Goal: Information Seeking & Learning: Learn about a topic

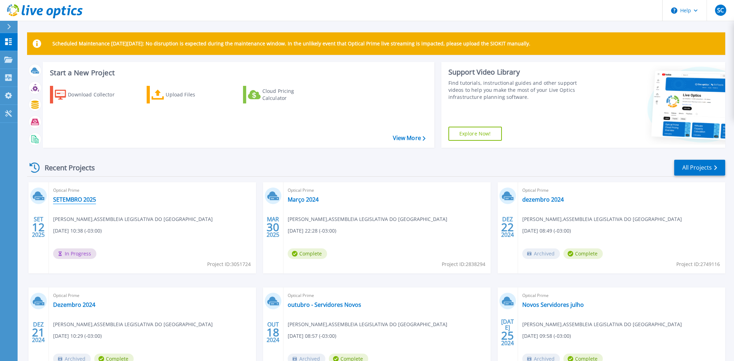
click at [74, 200] on link "SETEMBRO 2025" at bounding box center [74, 199] width 43 height 7
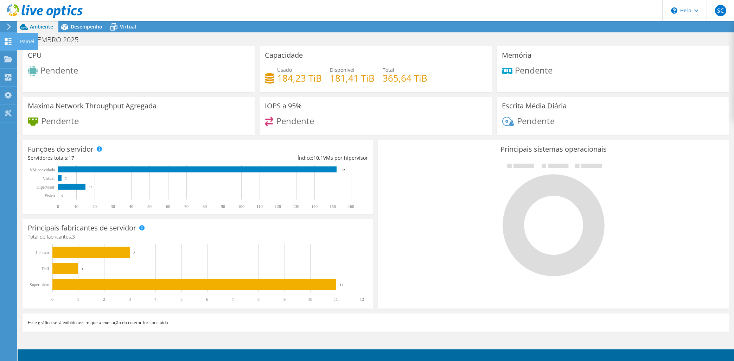
click at [10, 41] on icon at bounding box center [8, 41] width 8 height 7
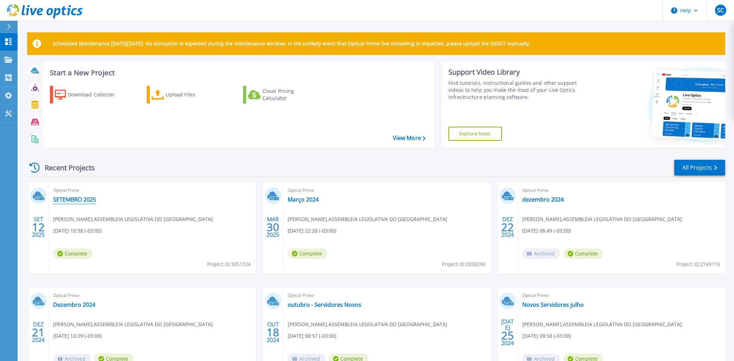
click at [84, 199] on link "SETEMBRO 2025" at bounding box center [74, 199] width 43 height 7
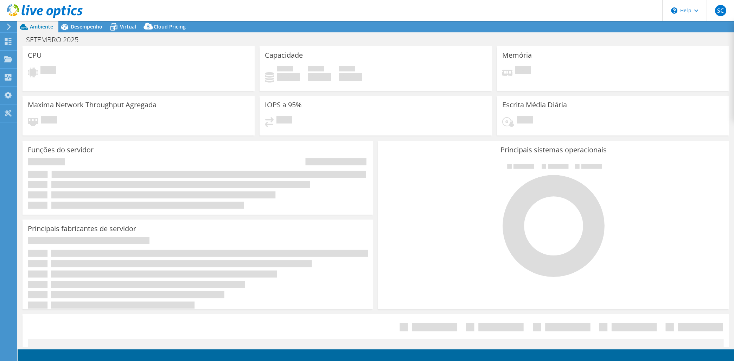
select select "USD"
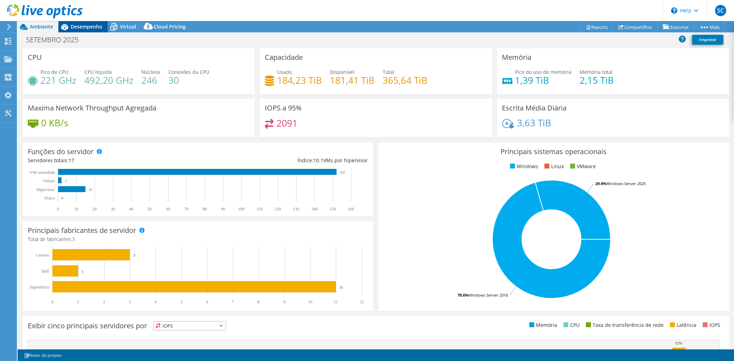
click at [91, 27] on span "Desempenho" at bounding box center [87, 26] width 32 height 7
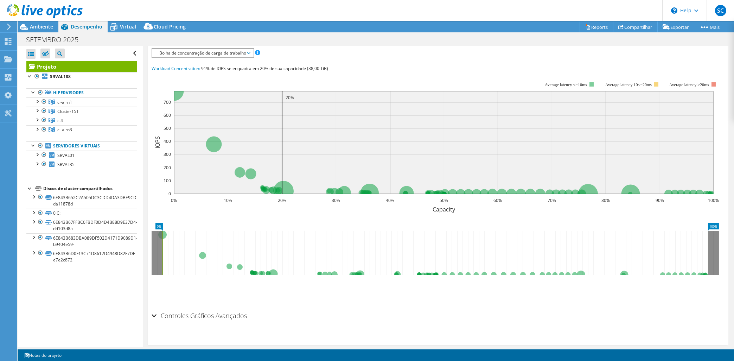
scroll to position [143, 0]
click at [37, 154] on div at bounding box center [36, 154] width 7 height 7
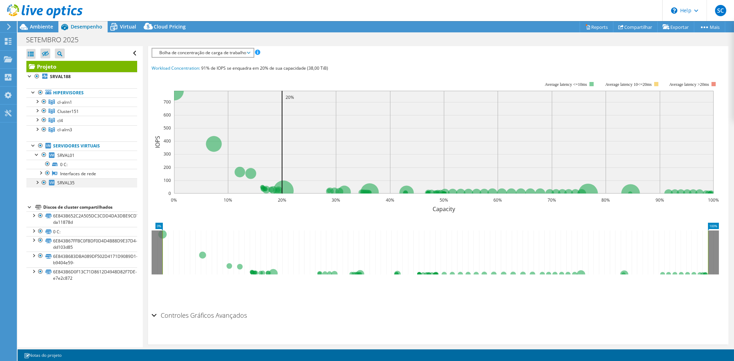
click at [36, 183] on div at bounding box center [36, 181] width 7 height 7
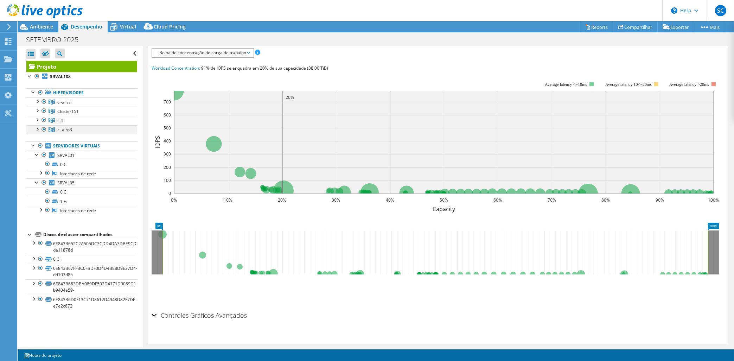
click at [38, 130] on div at bounding box center [36, 128] width 7 height 7
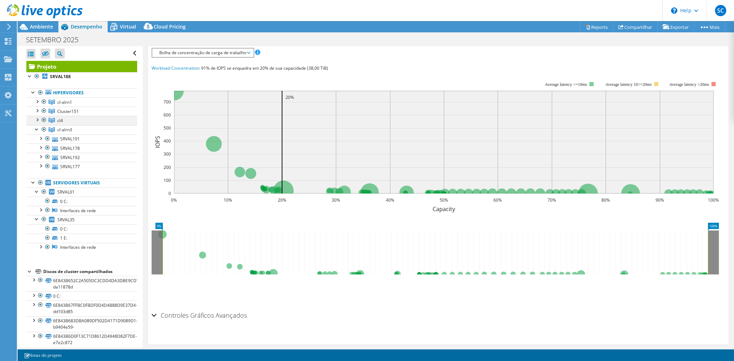
click at [38, 119] on div at bounding box center [36, 119] width 7 height 7
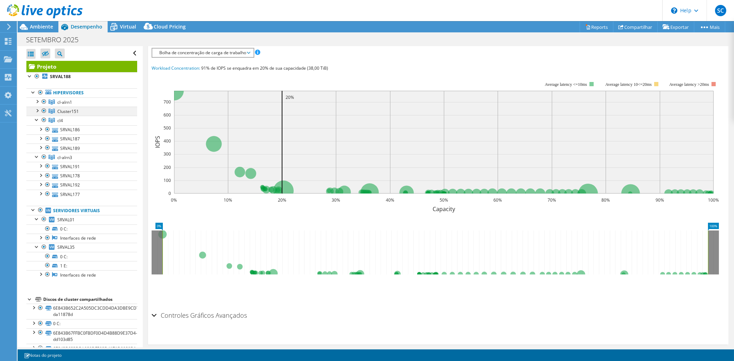
click at [38, 111] on div at bounding box center [36, 110] width 7 height 7
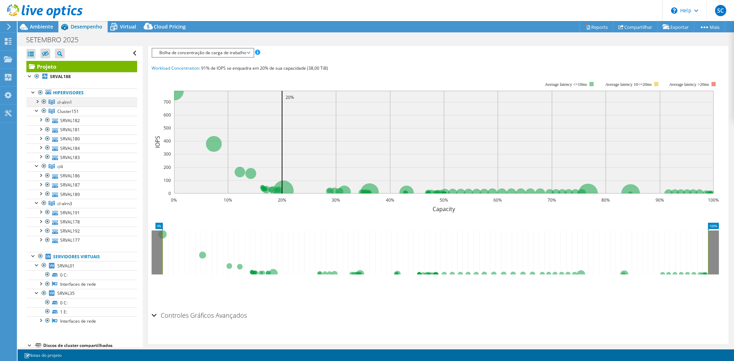
click at [37, 101] on div at bounding box center [36, 100] width 7 height 7
